Goal: Task Accomplishment & Management: Manage account settings

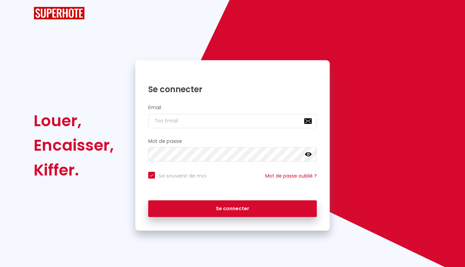
checkbox input "true"
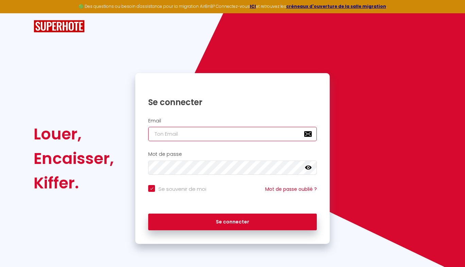
click at [200, 135] on input "email" at bounding box center [232, 134] width 169 height 14
type input "[PERSON_NAME][EMAIL_ADDRESS][DOMAIN_NAME]"
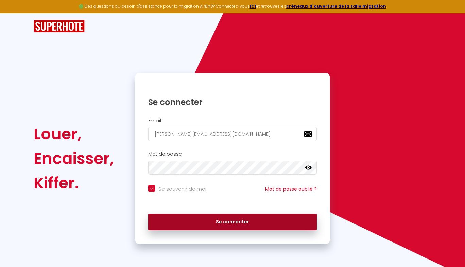
click at [230, 225] on button "Se connecter" at bounding box center [232, 221] width 169 height 17
checkbox input "true"
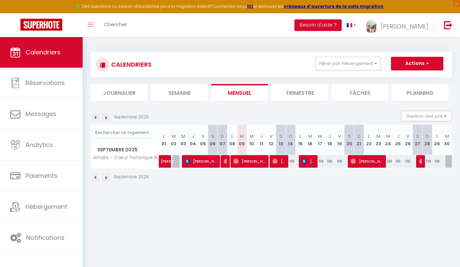
click at [280, 91] on li "Trimestre" at bounding box center [299, 92] width 57 height 17
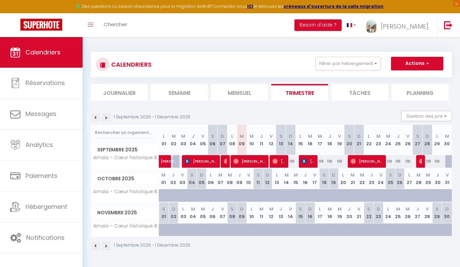
click at [99, 122] on div "1 Septembre 2025 - 1 Décembre 2025 Gestion des prix Nb Nuits minimum Règles Dis…" at bounding box center [271, 118] width 361 height 14
click at [96, 117] on img at bounding box center [95, 117] width 7 height 7
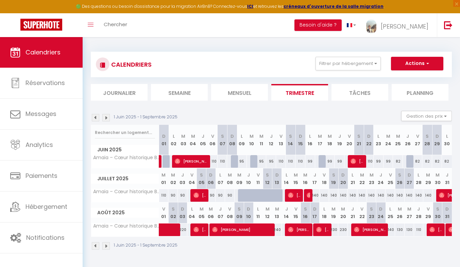
click at [105, 116] on img at bounding box center [105, 117] width 7 height 7
